Goal: Information Seeking & Learning: Learn about a topic

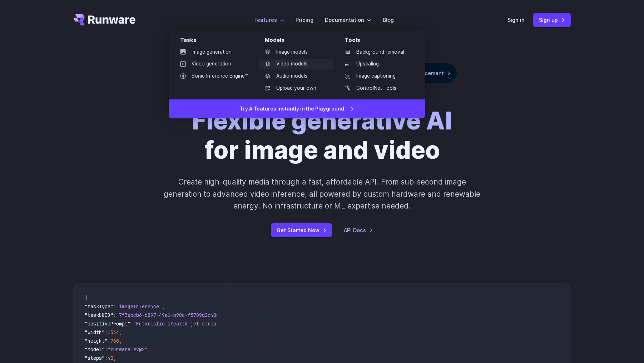
click at [296, 63] on link "Video models" at bounding box center [296, 64] width 74 height 11
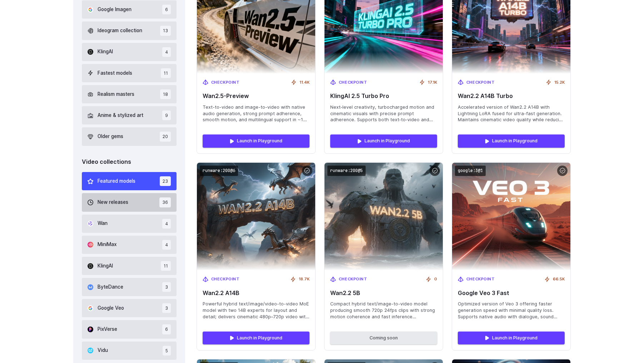
scroll to position [366, 0]
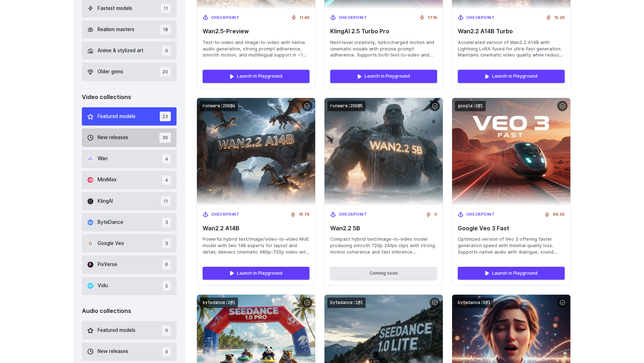
click at [122, 136] on span "New releases" at bounding box center [113, 138] width 31 height 8
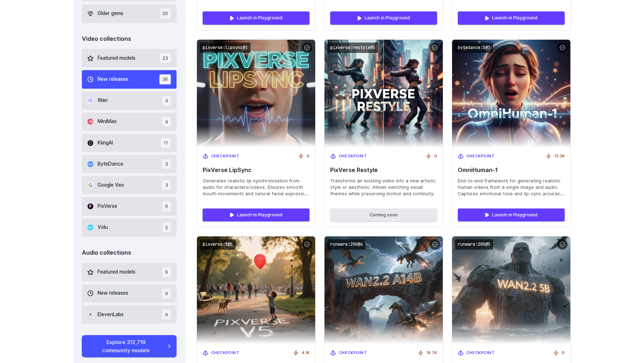
scroll to position [423, 0]
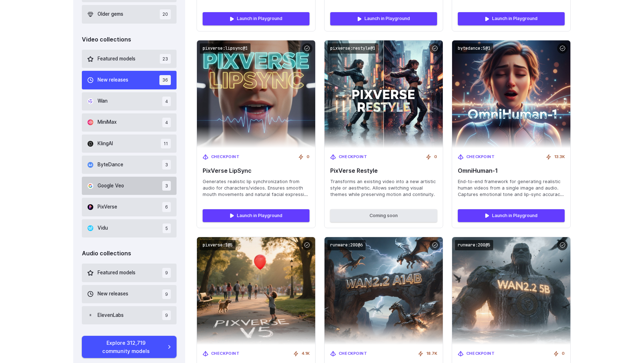
click at [131, 189] on button "Google Veo 3" at bounding box center [129, 186] width 95 height 18
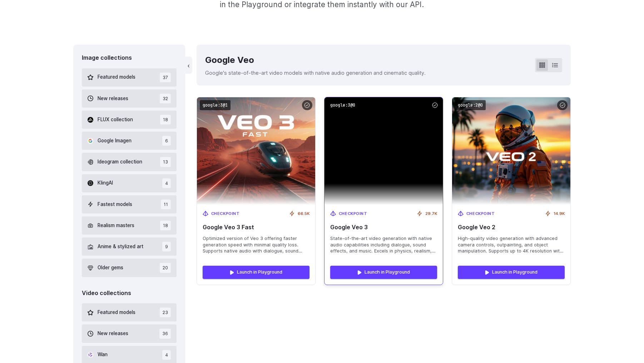
scroll to position [169, 0]
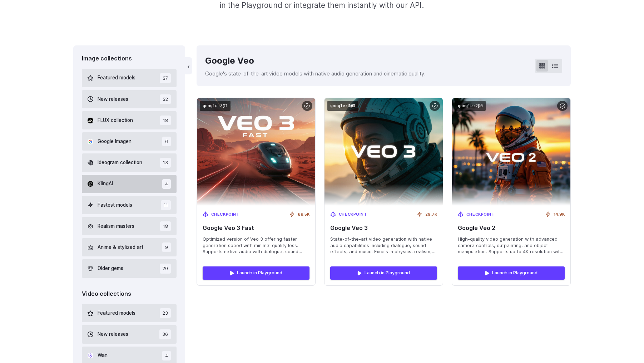
click at [129, 183] on button "KlingAI 4" at bounding box center [129, 184] width 95 height 18
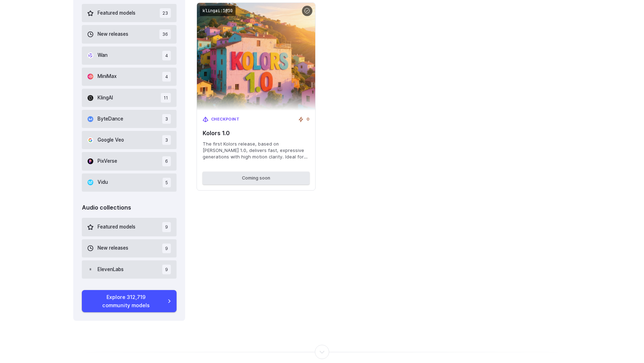
scroll to position [328, 0]
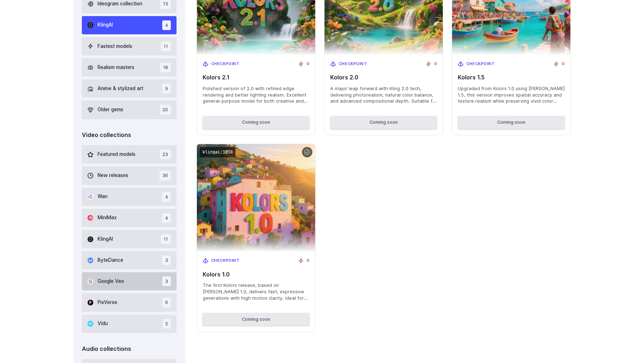
click at [138, 279] on button "Google Veo 3" at bounding box center [129, 281] width 95 height 18
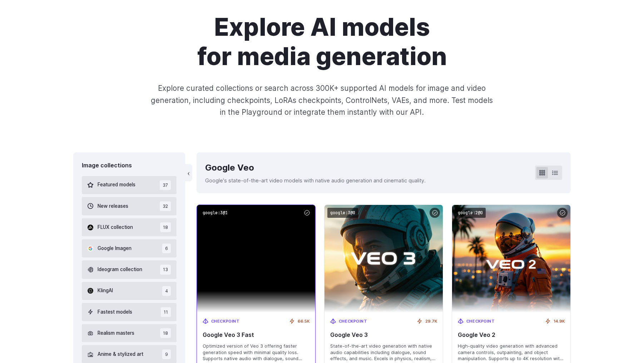
scroll to position [60, 0]
